Goal: Find specific page/section: Find specific page/section

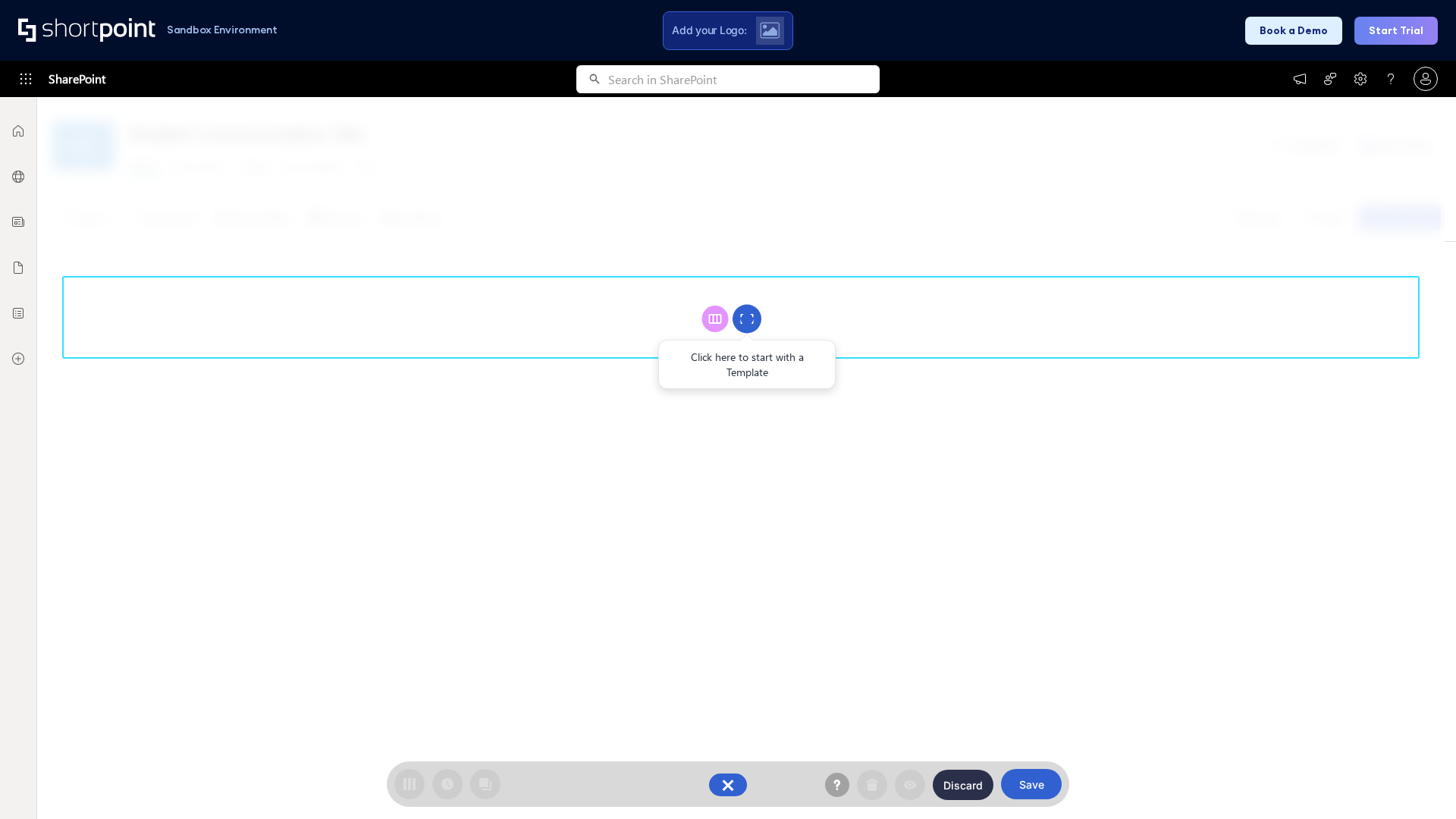
click at [747, 318] on circle at bounding box center [746, 319] width 29 height 29
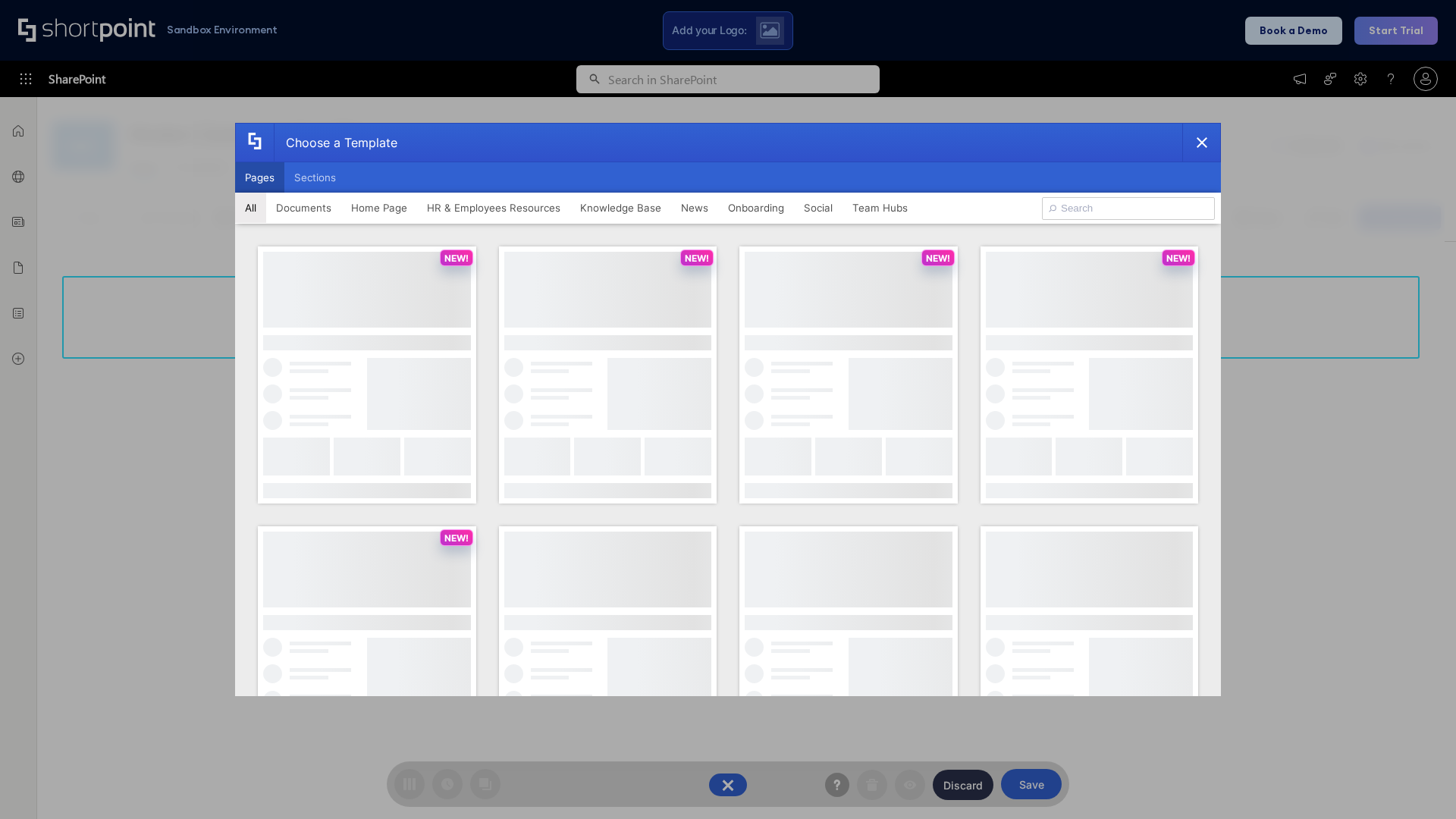
click at [260, 177] on button "Pages" at bounding box center [260, 177] width 49 height 31
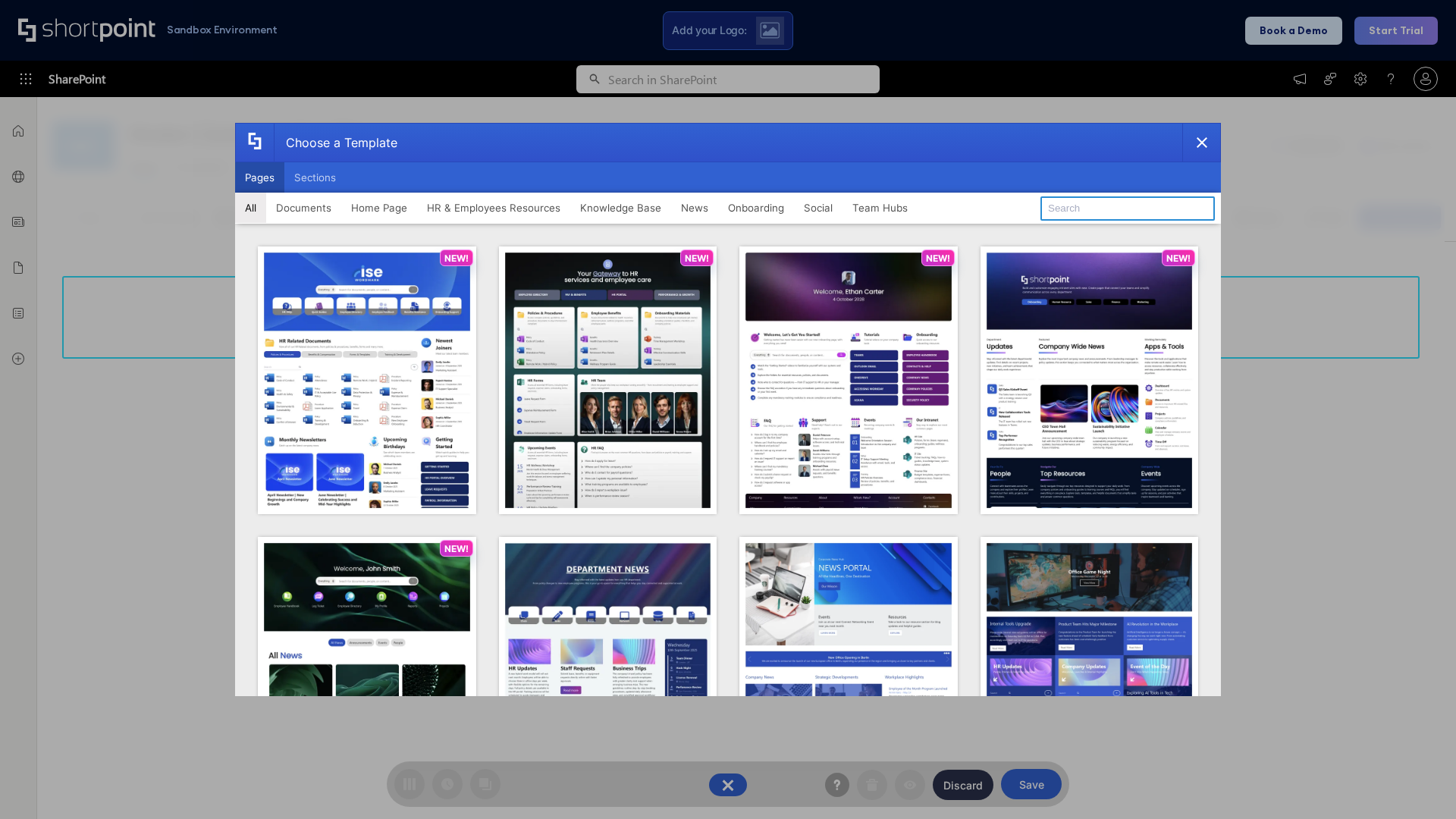
type input "HR 6"
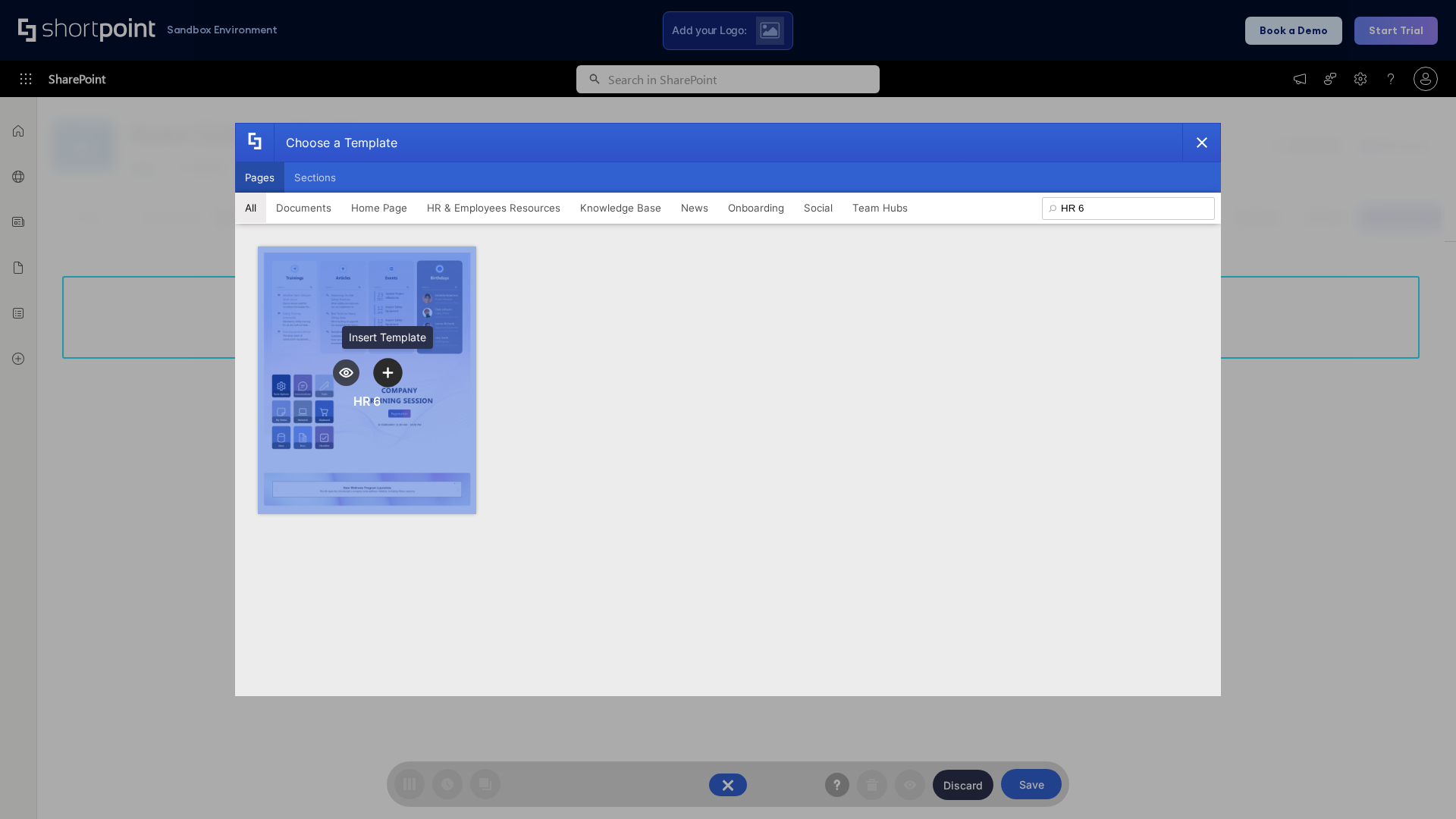
click at [387, 372] on icon "template selector" at bounding box center [387, 372] width 10 height 10
